Goal: Transaction & Acquisition: Purchase product/service

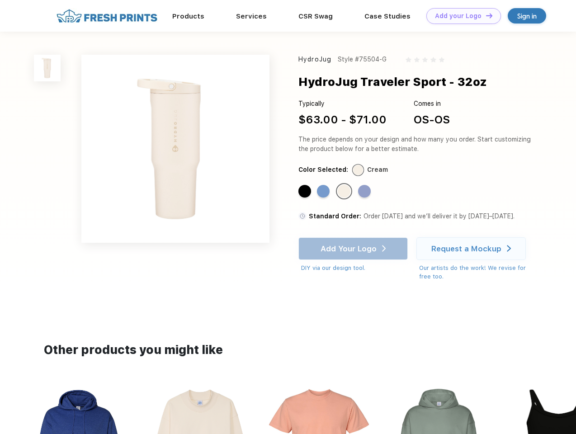
click at [460, 16] on link "Add your Logo Design Tool" at bounding box center [463, 16] width 75 height 16
click at [0, 0] on div "Design Tool" at bounding box center [0, 0] width 0 height 0
click at [485, 15] on link "Add your Logo Design Tool" at bounding box center [463, 16] width 75 height 16
click at [47, 68] on img at bounding box center [47, 68] width 27 height 27
click at [306, 192] on div "Standard Color" at bounding box center [304, 191] width 13 height 13
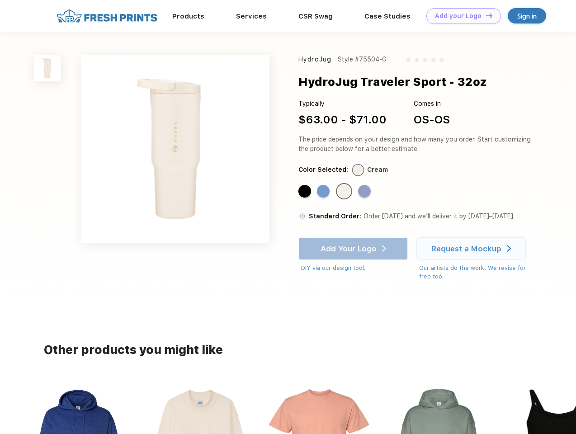
click at [324, 192] on div "Standard Color" at bounding box center [323, 191] width 13 height 13
click at [345, 192] on div "Standard Color" at bounding box center [344, 191] width 13 height 13
click at [365, 192] on div "Standard Color" at bounding box center [364, 191] width 13 height 13
click at [354, 249] on div "Add Your Logo DIY via our design tool. Ah shoot! This product isn't up in our d…" at bounding box center [352, 254] width 109 height 35
click at [472, 249] on div "Request a Mockup" at bounding box center [466, 248] width 70 height 9
